Goal: Navigation & Orientation: Find specific page/section

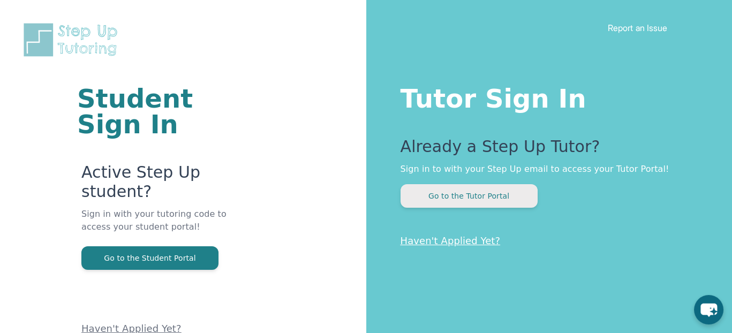
click at [469, 199] on button "Go to the Tutor Portal" at bounding box center [469, 196] width 137 height 24
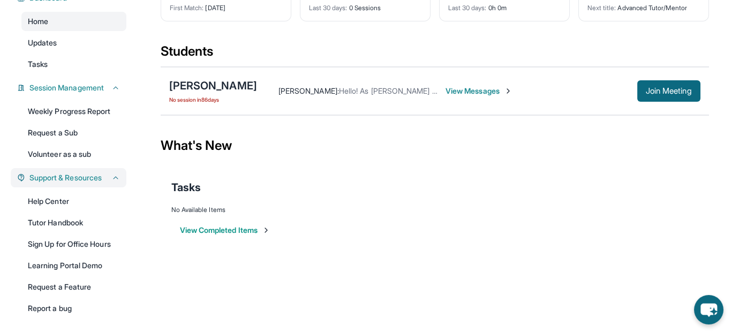
scroll to position [107, 0]
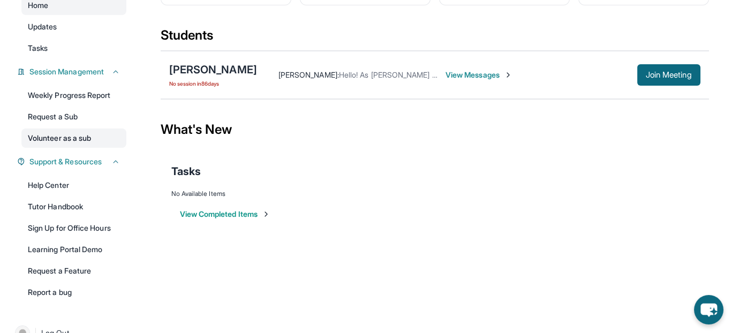
click at [74, 132] on link "Volunteer as a sub" at bounding box center [73, 138] width 105 height 19
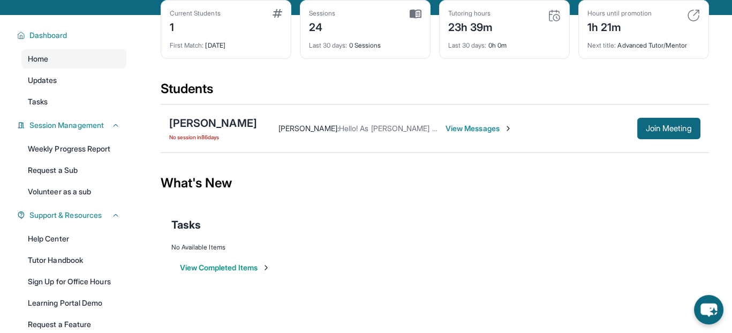
click at [77, 90] on div "Home Updates Tasks" at bounding box center [73, 80] width 105 height 62
click at [78, 80] on link "Updates" at bounding box center [73, 80] width 105 height 19
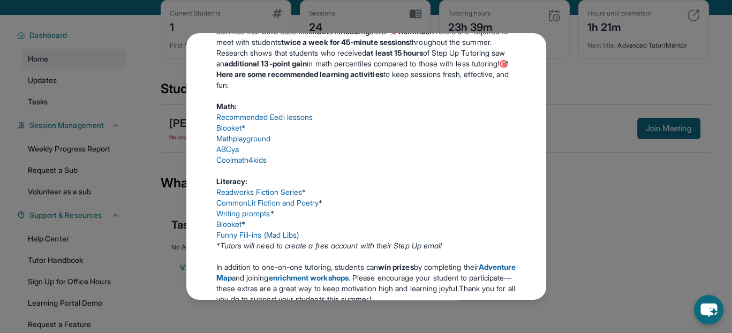
scroll to position [268, 0]
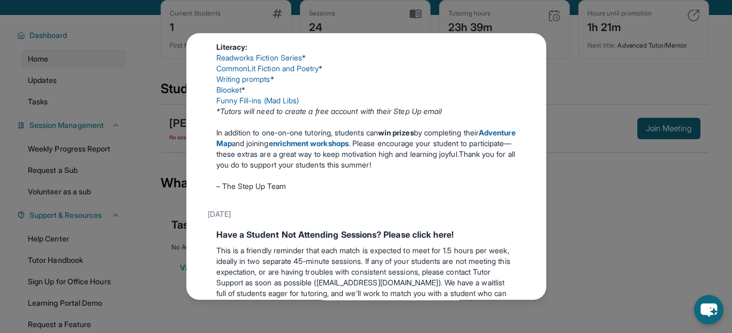
click at [566, 139] on div "Updates [DATE] Make the Most of the Tutoring this Summer @ Step-Up! Step-Up Tut…" at bounding box center [366, 166] width 732 height 333
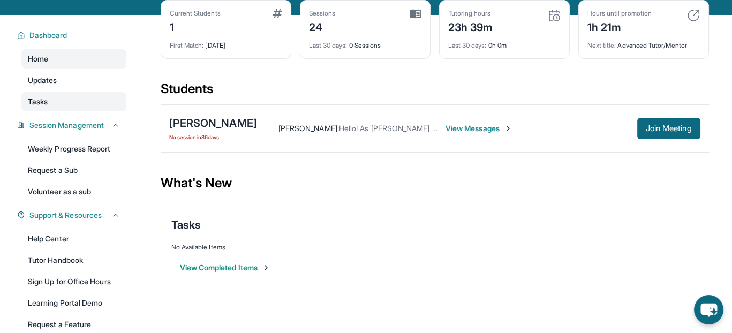
click at [42, 98] on span "Tasks" at bounding box center [38, 101] width 20 height 11
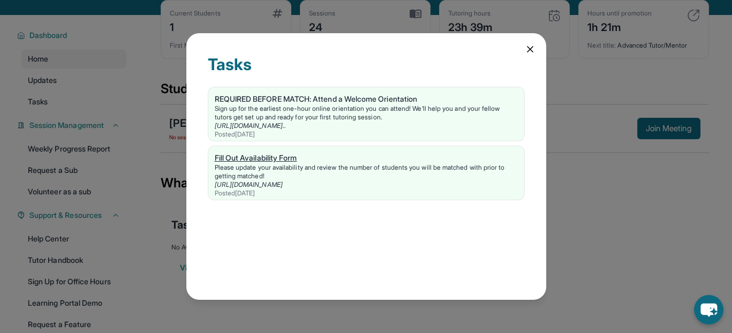
click at [231, 156] on div "Fill Out Availability Form" at bounding box center [366, 158] width 303 height 11
click at [520, 45] on div "Tasks REQUIRED BEFORE MATCH: Attend a Welcome Orientation Sign up for the earli…" at bounding box center [366, 166] width 360 height 267
click at [528, 44] on icon at bounding box center [530, 49] width 11 height 11
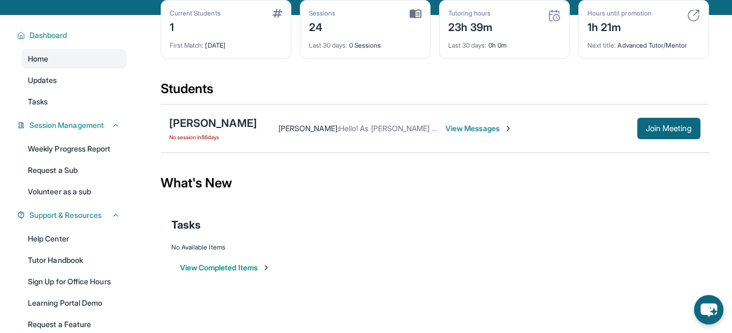
click at [229, 19] on div "Current Students 1" at bounding box center [226, 22] width 112 height 26
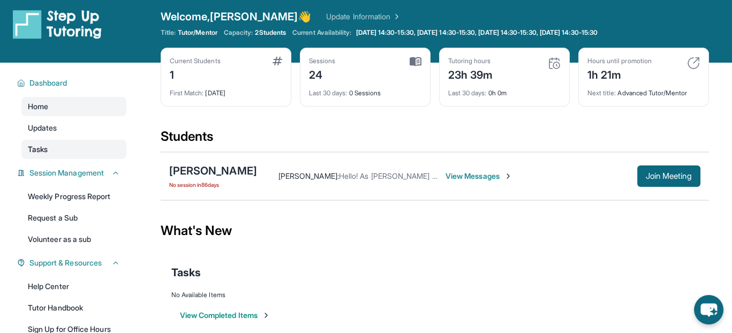
scroll to position [0, 0]
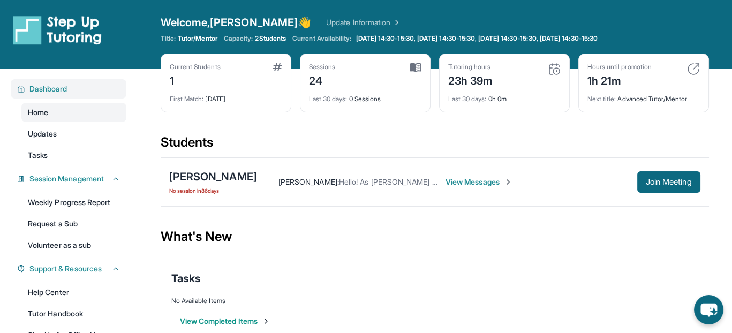
click at [62, 91] on span "Dashboard" at bounding box center [48, 89] width 38 height 11
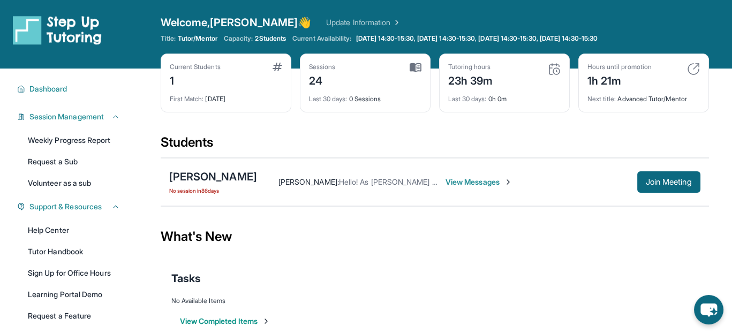
click at [390, 20] on img at bounding box center [395, 22] width 11 height 11
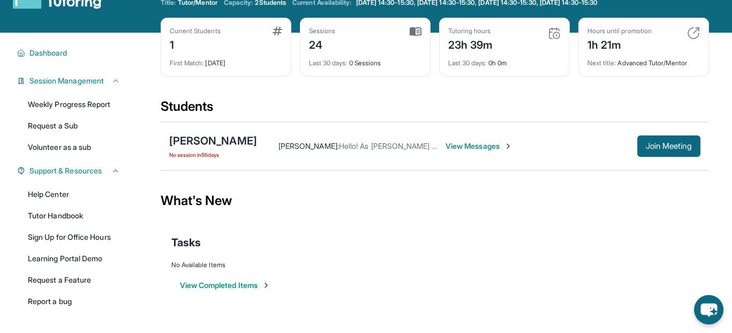
scroll to position [54, 0]
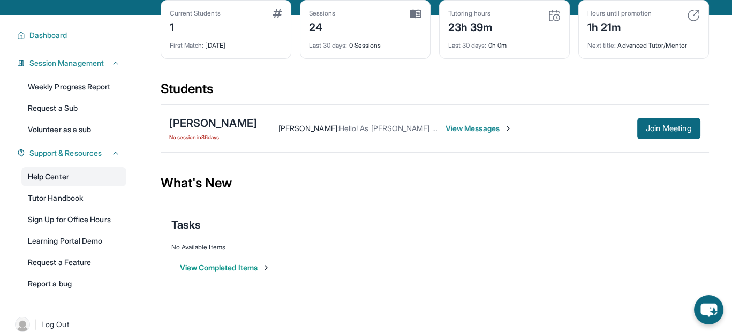
click at [55, 181] on link "Help Center" at bounding box center [73, 176] width 105 height 19
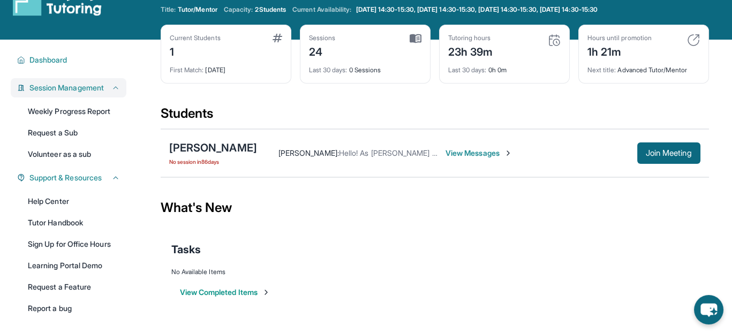
scroll to position [15, 0]
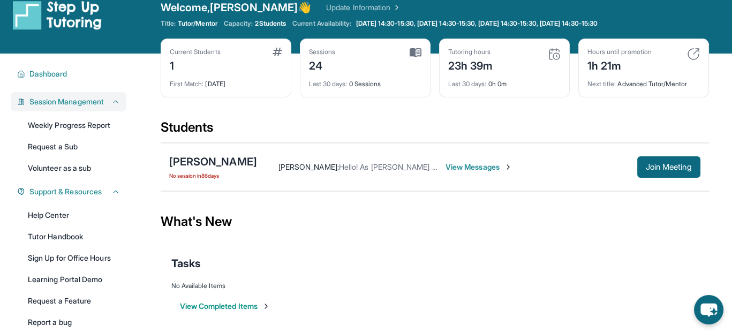
click at [72, 101] on span "Session Management" at bounding box center [66, 101] width 74 height 11
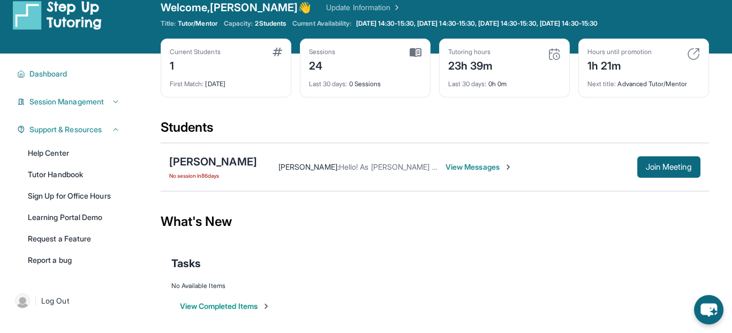
click at [270, 51] on div "Current Students 1" at bounding box center [226, 61] width 112 height 26
click at [276, 50] on img at bounding box center [278, 52] width 10 height 9
drag, startPoint x: 232, startPoint y: 73, endPoint x: 216, endPoint y: 87, distance: 21.3
click at [228, 78] on div "First Match : [DATE]" at bounding box center [226, 80] width 112 height 15
click at [197, 72] on div "1" at bounding box center [195, 64] width 51 height 17
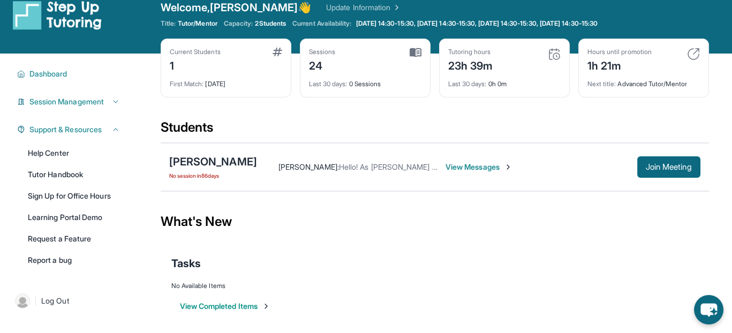
scroll to position [0, 0]
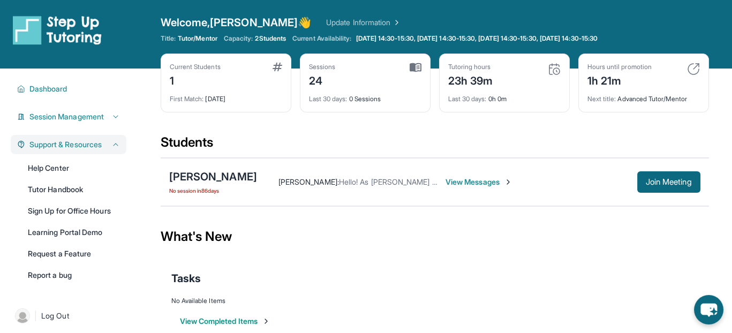
click at [107, 148] on button "Support & Resources" at bounding box center [72, 144] width 95 height 11
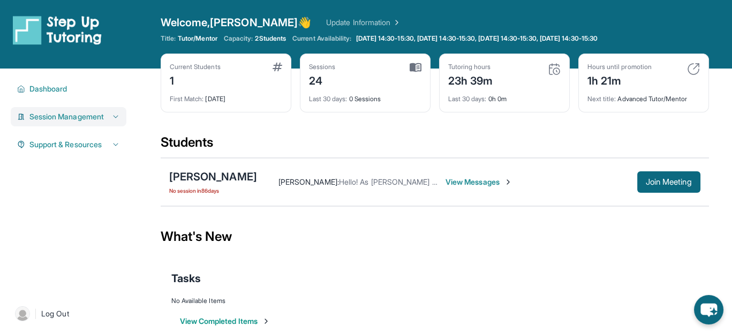
click at [110, 119] on button "Session Management" at bounding box center [72, 116] width 95 height 11
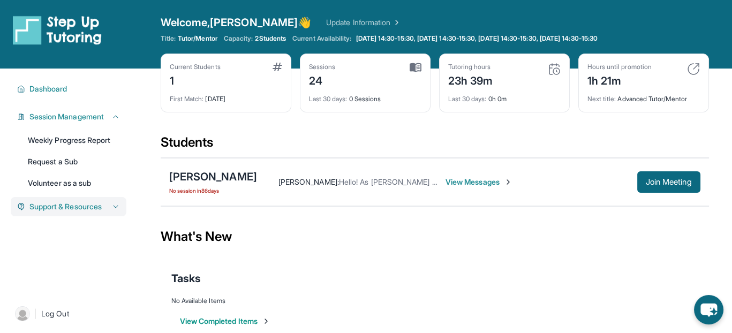
click at [89, 212] on span "Support & Resources" at bounding box center [65, 206] width 72 height 11
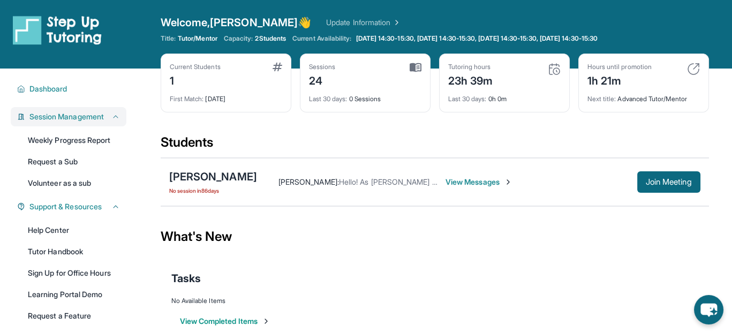
click at [111, 120] on icon at bounding box center [115, 116] width 9 height 9
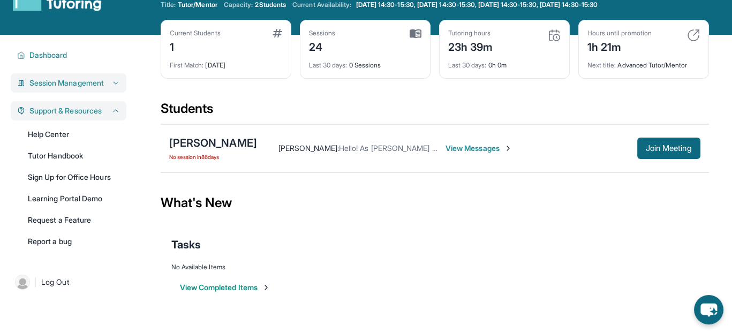
scroll to position [69, 0]
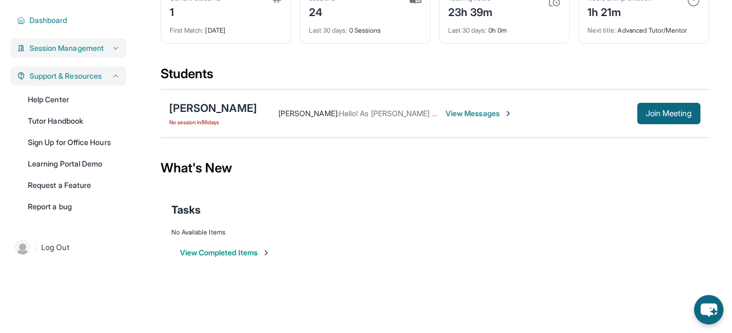
click at [79, 78] on span "Support & Resources" at bounding box center [65, 76] width 72 height 11
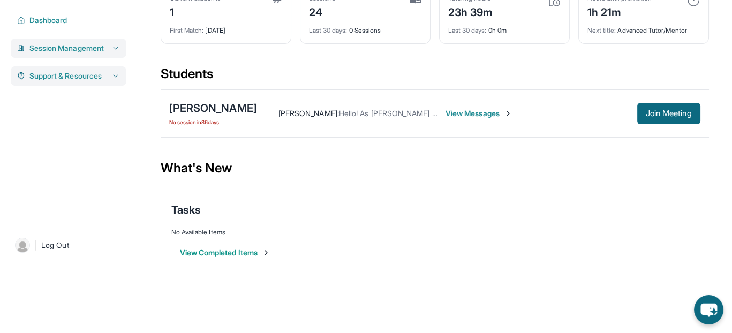
click at [80, 78] on span "Support & Resources" at bounding box center [65, 76] width 72 height 11
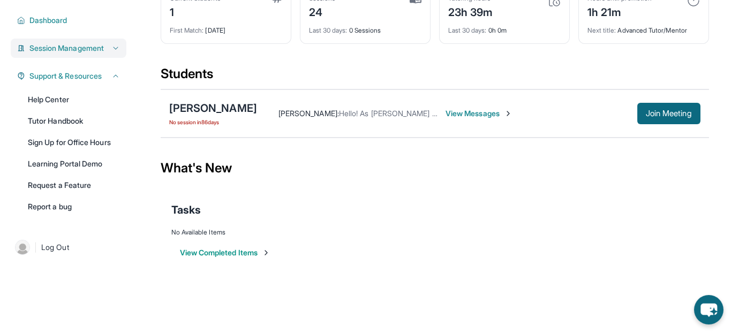
click at [115, 47] on icon at bounding box center [115, 48] width 9 height 9
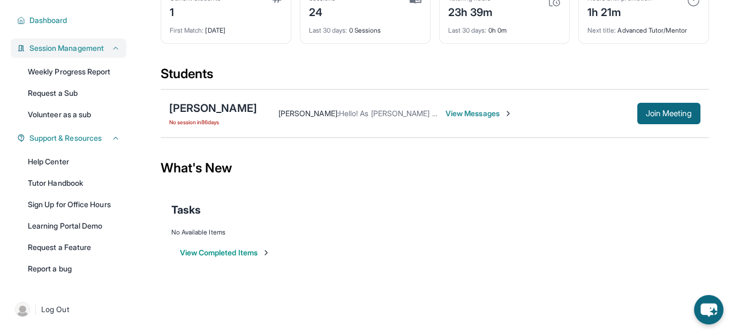
scroll to position [0, 0]
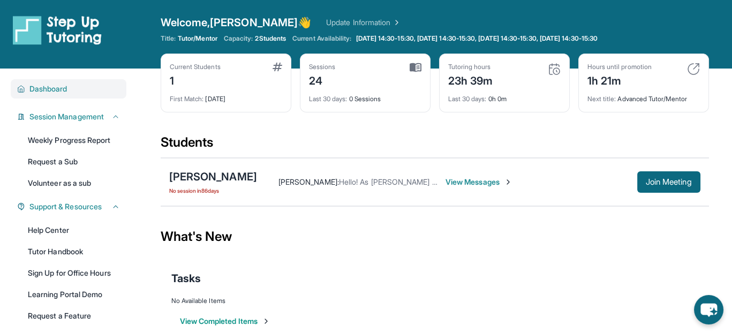
click at [44, 95] on div "Dashboard" at bounding box center [69, 88] width 116 height 19
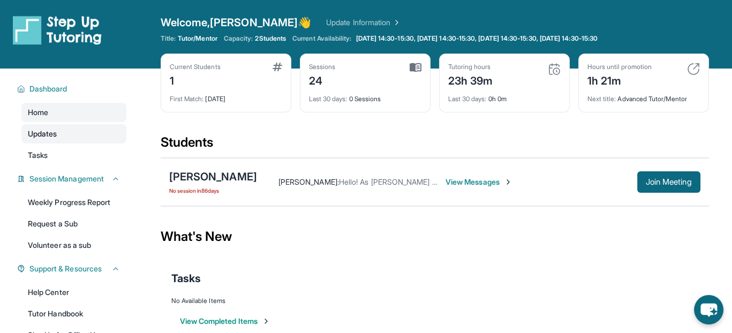
click at [67, 137] on link "Updates" at bounding box center [73, 133] width 105 height 19
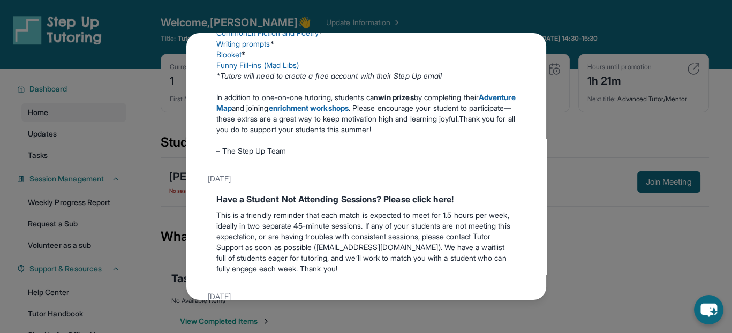
scroll to position [321, 0]
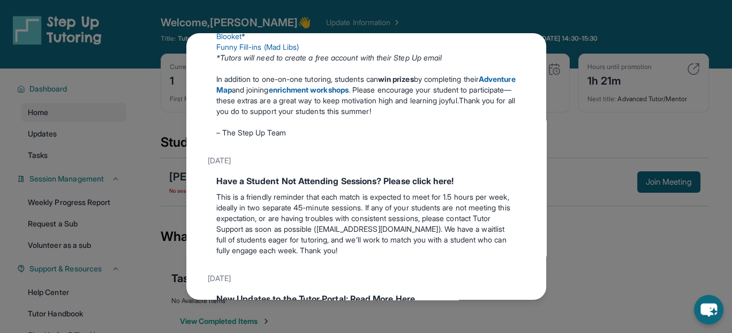
click at [274, 94] on strong "Adventure Map" at bounding box center [365, 84] width 299 height 20
